Goal: Transaction & Acquisition: Download file/media

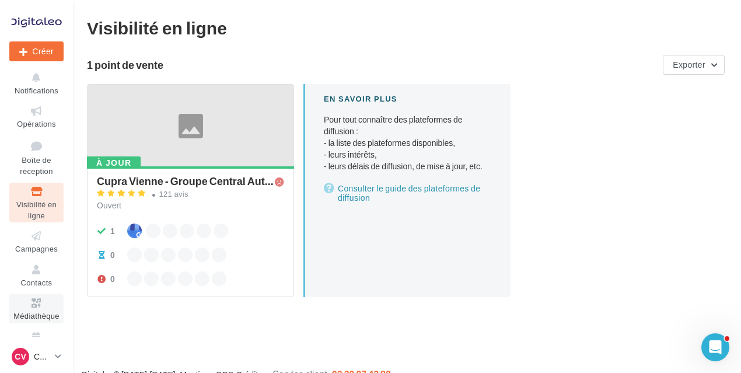
click at [32, 305] on icon at bounding box center [36, 303] width 47 height 13
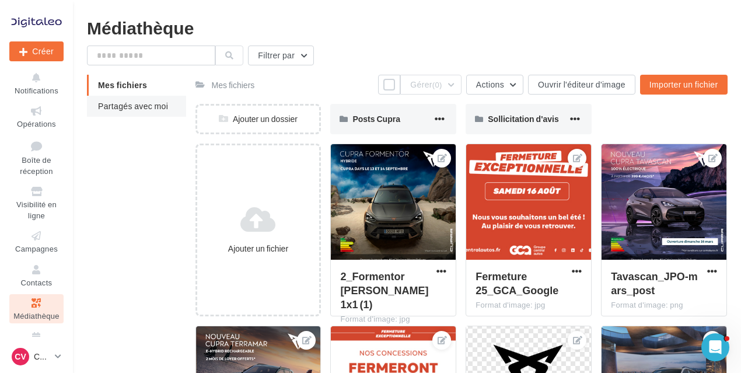
click at [155, 100] on li "Partagés avec moi" at bounding box center [136, 106] width 99 height 21
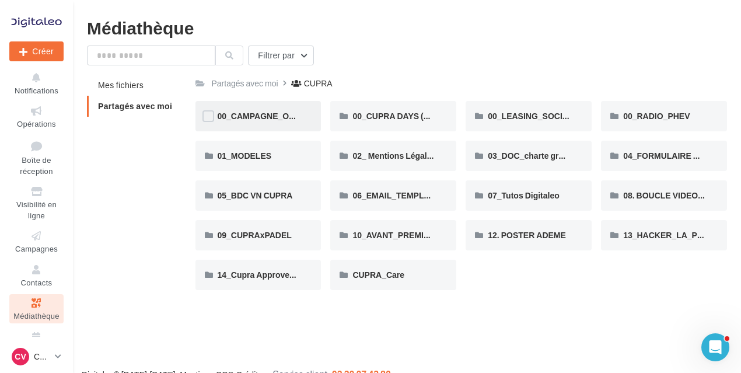
click at [241, 123] on div "00_CAMPAGNE_OCTOBRE" at bounding box center [259, 116] width 126 height 30
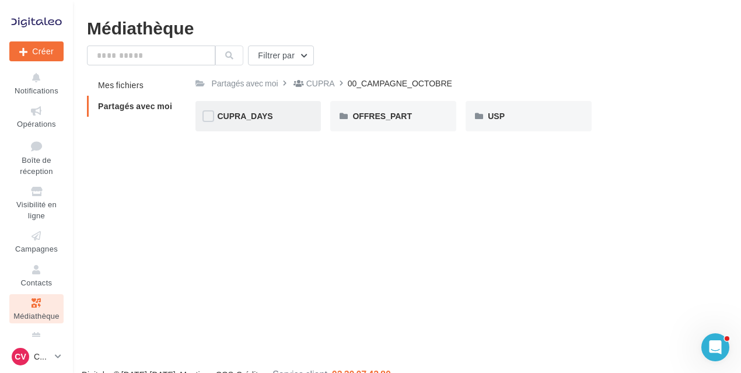
click at [250, 121] on div "CUPRA_DAYS" at bounding box center [259, 116] width 82 height 12
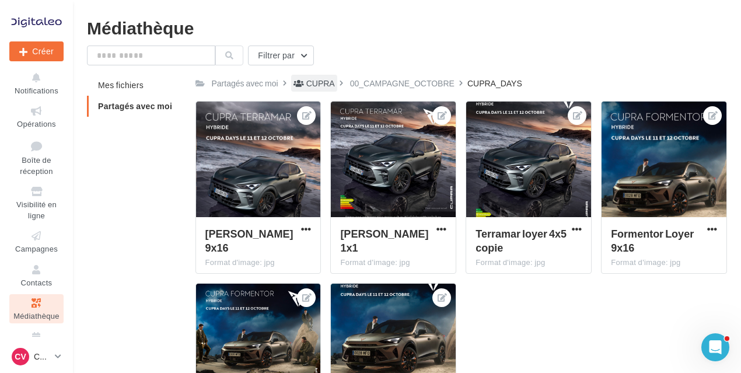
click at [321, 83] on div "CUPRA" at bounding box center [321, 84] width 29 height 12
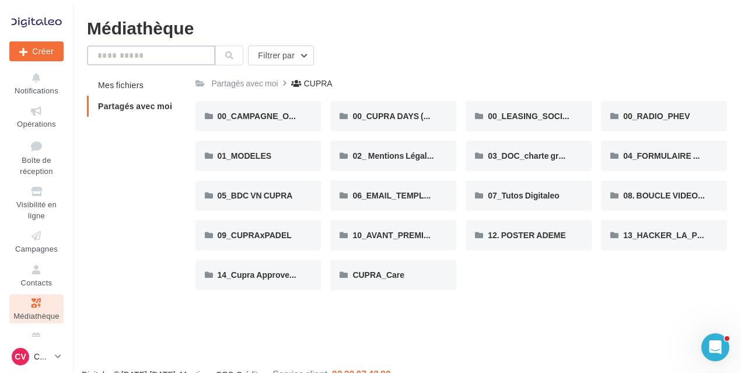
click at [165, 55] on input "text" at bounding box center [151, 56] width 128 height 20
type input "*********"
click at [242, 55] on button at bounding box center [229, 56] width 28 height 20
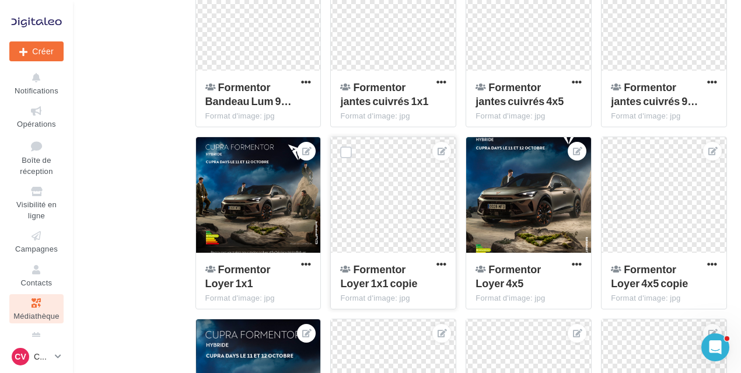
scroll to position [8161, 0]
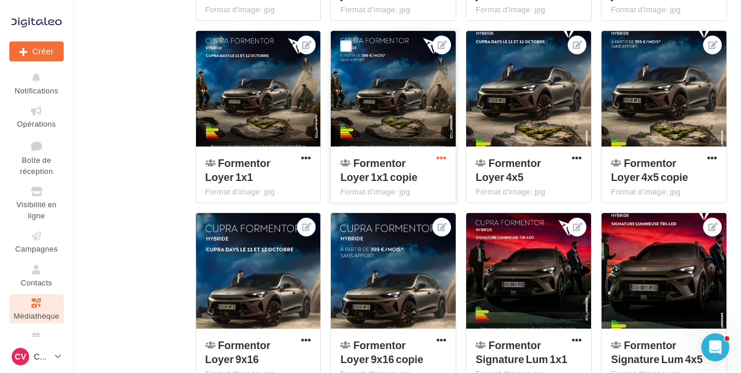
click at [443, 159] on span "button" at bounding box center [442, 158] width 10 height 10
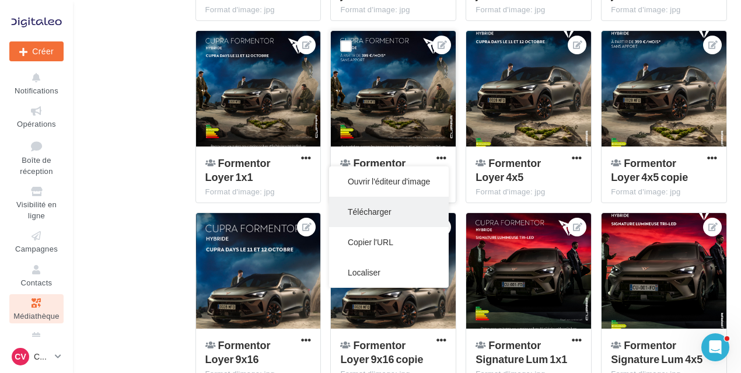
click at [397, 204] on button "Télécharger" at bounding box center [389, 212] width 120 height 30
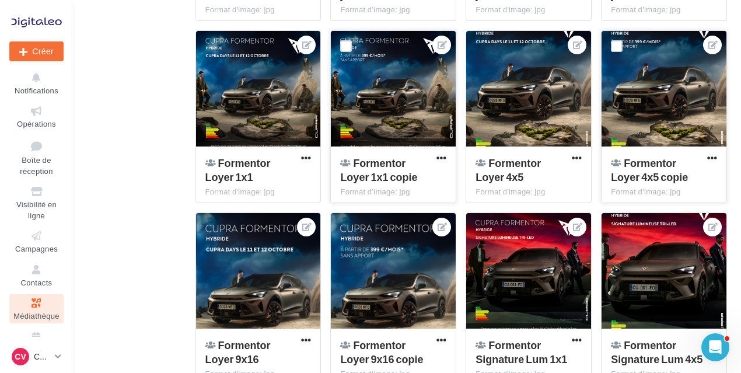
scroll to position [8220, 0]
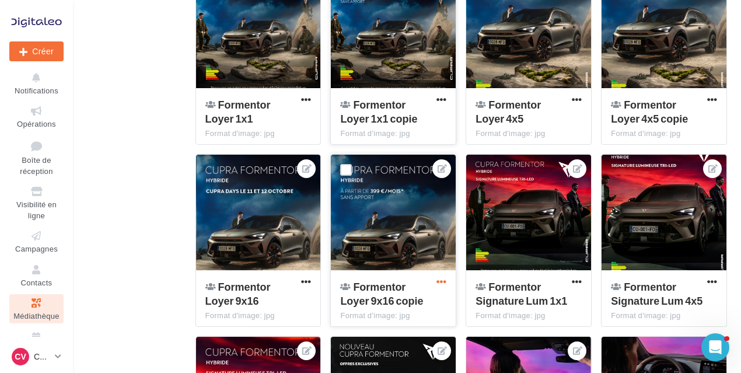
click at [446, 282] on button "button" at bounding box center [441, 283] width 15 height 12
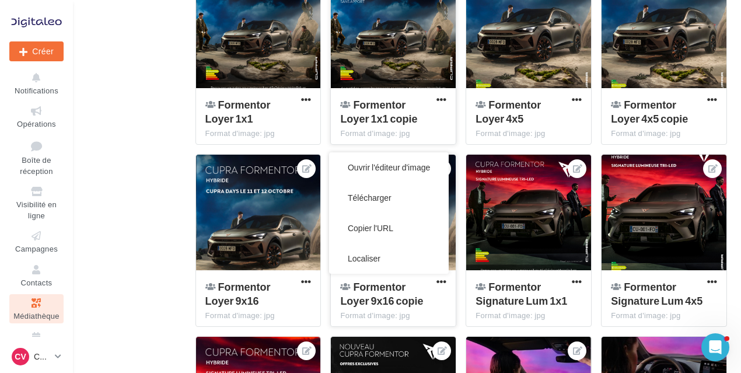
click at [381, 198] on button "Télécharger" at bounding box center [389, 198] width 120 height 30
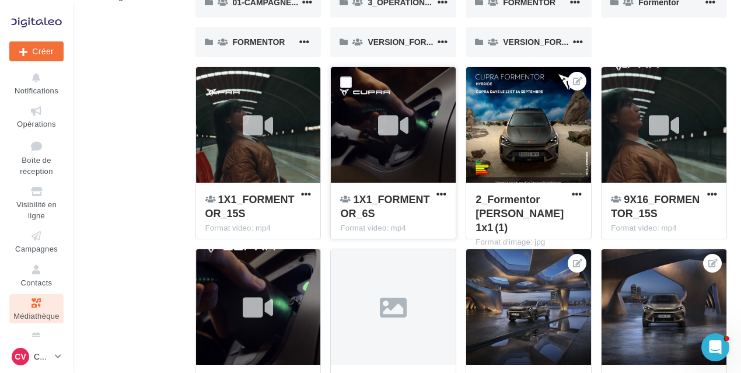
scroll to position [0, 0]
